Goal: Task Accomplishment & Management: Manage account settings

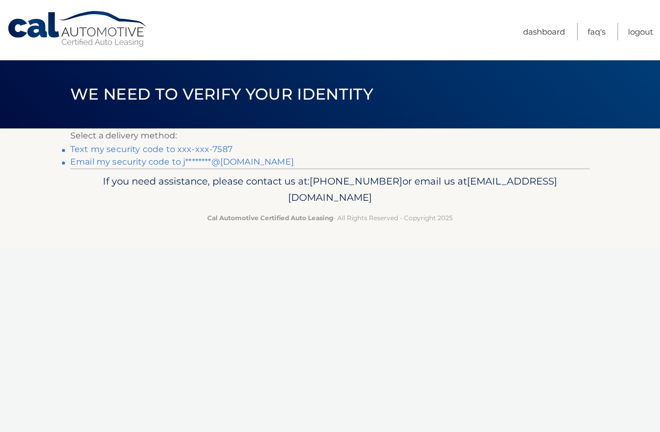
click at [196, 148] on link "Text my security code to xxx-xxx-7587" at bounding box center [151, 149] width 162 height 10
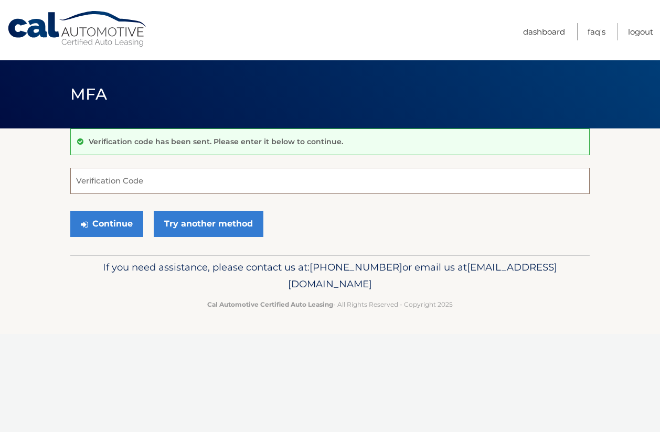
click at [112, 186] on input "Verification Code" at bounding box center [329, 181] width 519 height 26
type input "267687"
click at [110, 225] on button "Continue" at bounding box center [106, 224] width 73 height 26
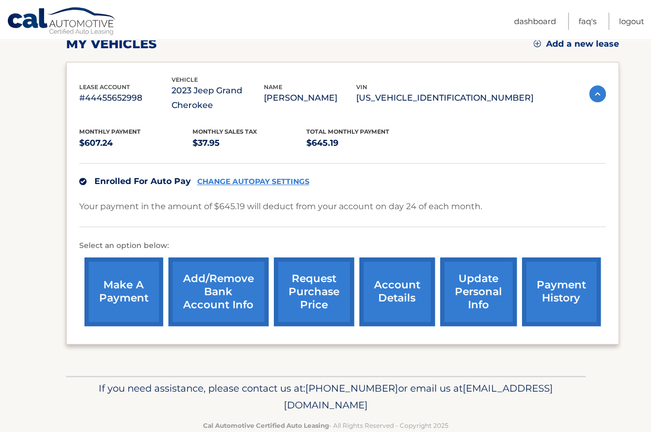
scroll to position [203, 0]
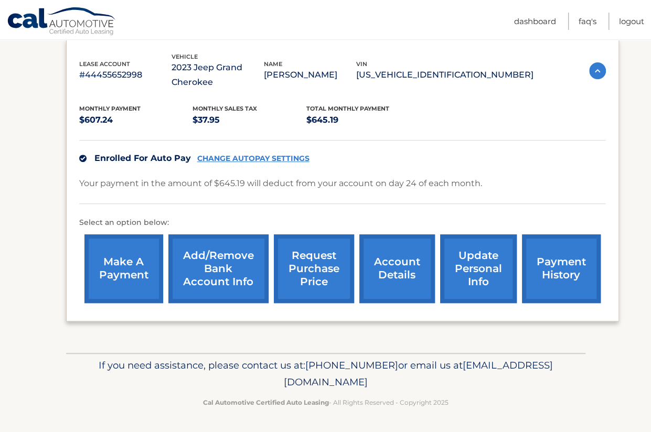
click at [369, 260] on link "account details" at bounding box center [397, 268] width 76 height 69
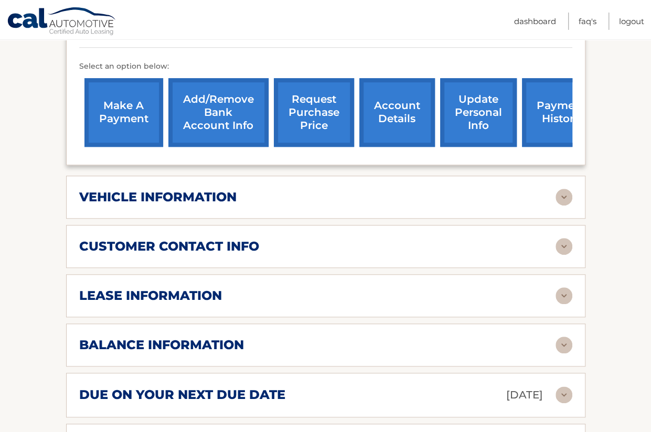
scroll to position [356, 0]
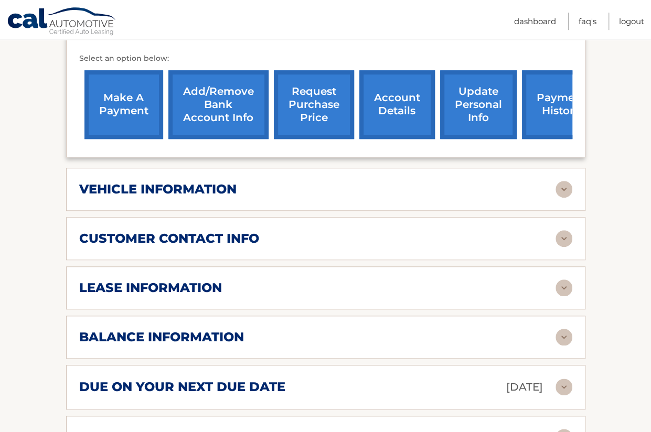
click at [560, 296] on img at bounding box center [563, 287] width 17 height 17
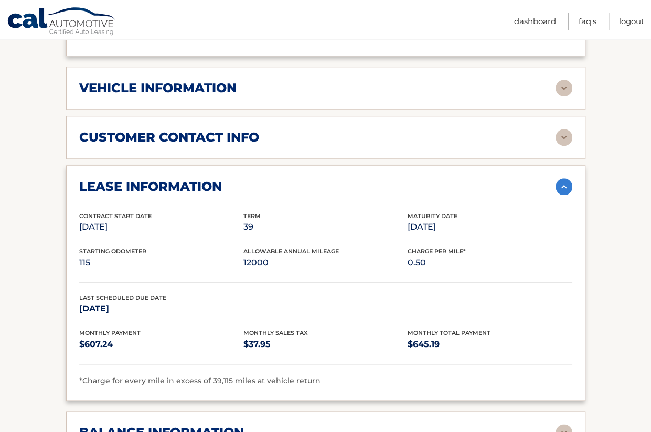
scroll to position [459, 0]
